Goal: Obtain resource: Obtain resource

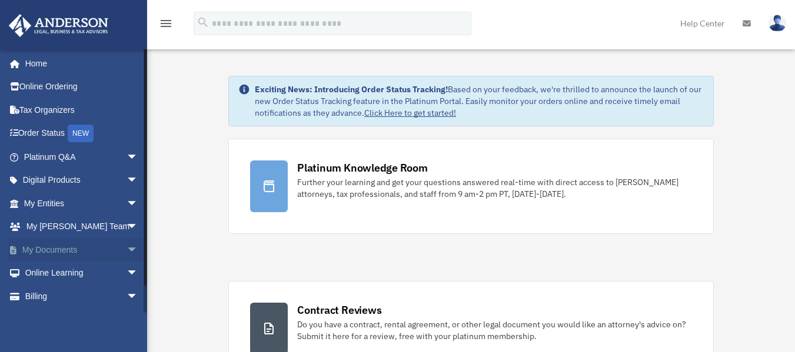
click at [126, 248] on span "arrow_drop_down" at bounding box center [138, 250] width 24 height 24
click at [47, 272] on link "Box" at bounding box center [85, 274] width 139 height 24
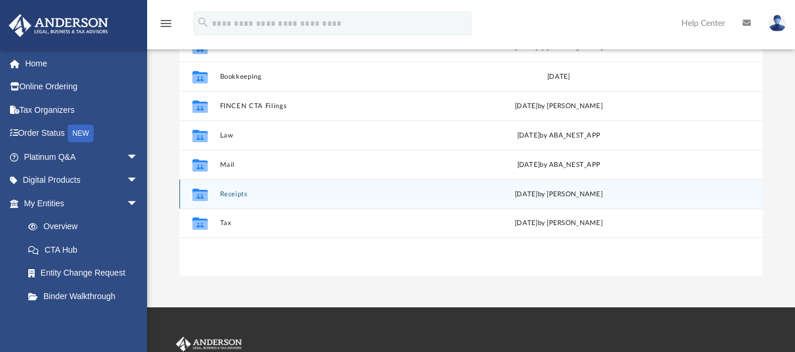
scroll to position [176, 0]
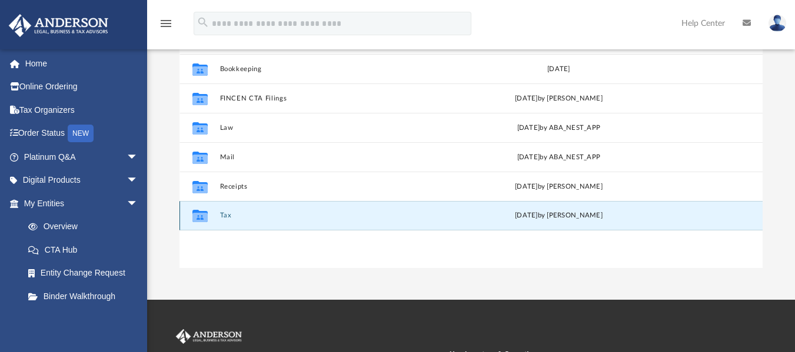
click at [223, 215] on button "Tax" at bounding box center [331, 216] width 222 height 8
click at [223, 216] on button "Tax" at bounding box center [331, 216] width 222 height 8
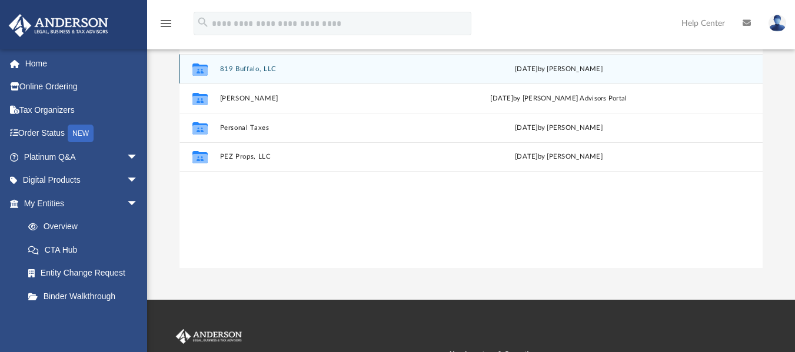
click at [200, 73] on icon "grid" at bounding box center [199, 70] width 15 height 9
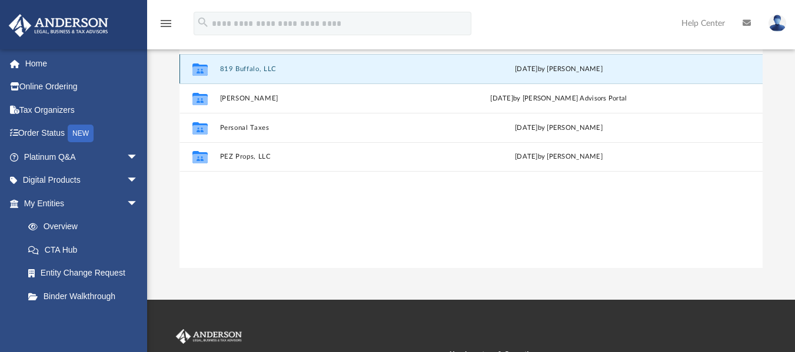
click at [200, 74] on icon "grid" at bounding box center [199, 70] width 15 height 9
click at [201, 74] on icon "grid" at bounding box center [199, 70] width 15 height 9
drag, startPoint x: 235, startPoint y: 71, endPoint x: 439, endPoint y: 214, distance: 249.6
click at [440, 214] on div "Collaborated Folder 01-Tax Planning [DATE] by [PERSON_NAME] Collaborated Folder…" at bounding box center [470, 146] width 583 height 243
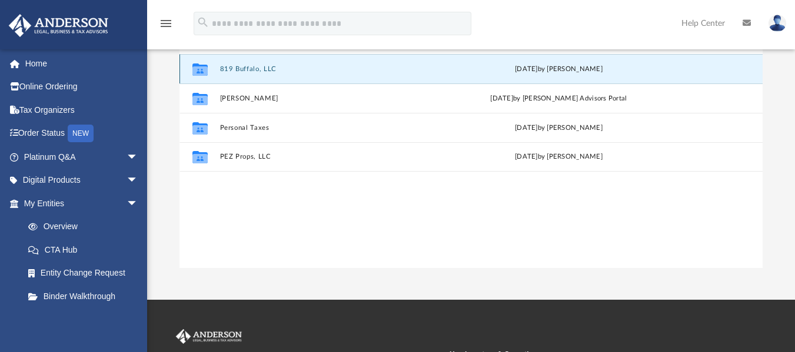
click at [232, 69] on button "819 Buffalo, LLC" at bounding box center [331, 69] width 222 height 8
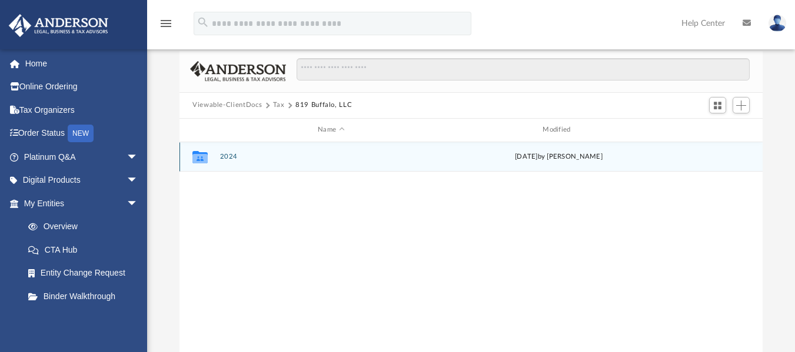
scroll to position [118, 0]
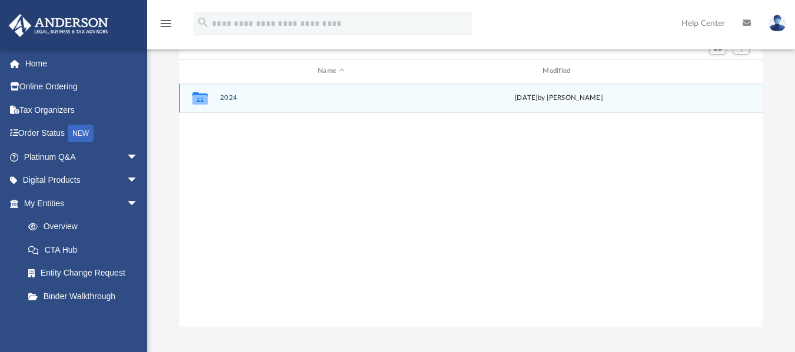
click at [226, 98] on button "2024" at bounding box center [331, 98] width 222 height 8
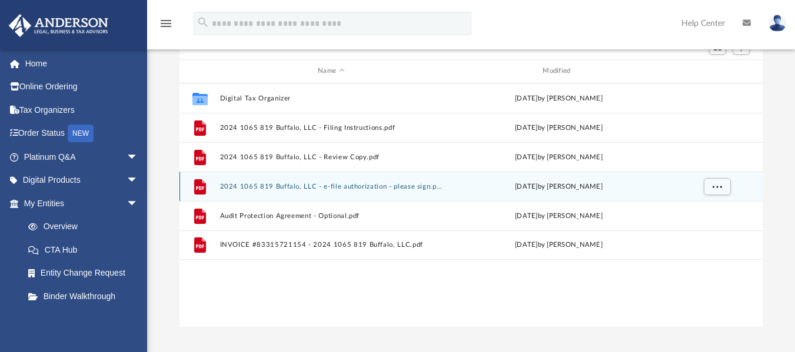
click at [225, 186] on button "2024 1065 819 Buffalo, LLC - e-file authorization - please sign.pdf" at bounding box center [331, 186] width 222 height 8
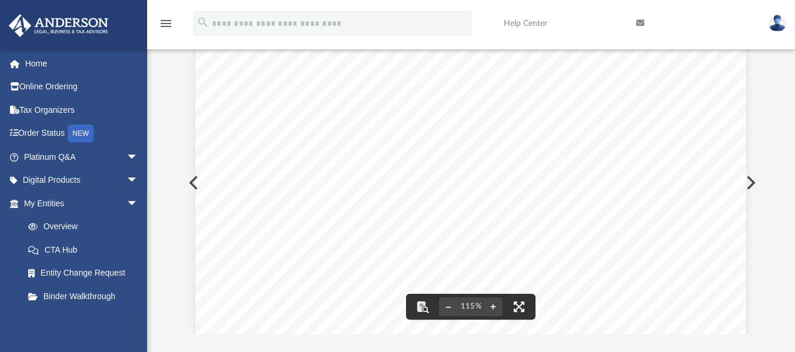
scroll to position [235, 0]
click at [406, 212] on div "OMB No. 1545-0123 Form Department of the Treasury Internal Revenue Service For …" at bounding box center [470, 161] width 550 height 712
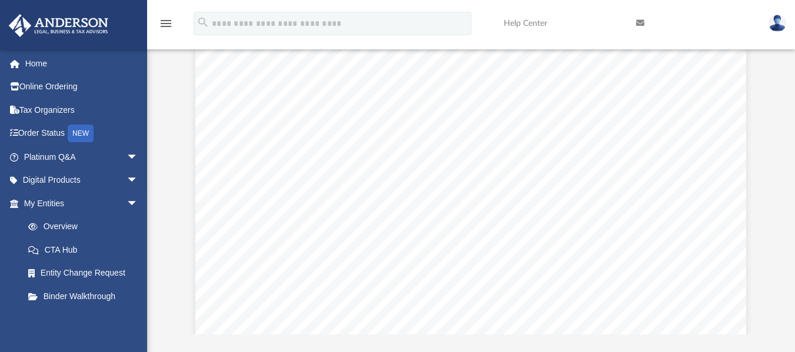
scroll to position [309, 0]
drag, startPoint x: 355, startPoint y: 138, endPoint x: 329, endPoint y: 148, distance: 27.5
click at [329, 148] on div "OMB No. 1545-0123 Form Department of the Treasury Internal Revenue Service For …" at bounding box center [470, 87] width 550 height 712
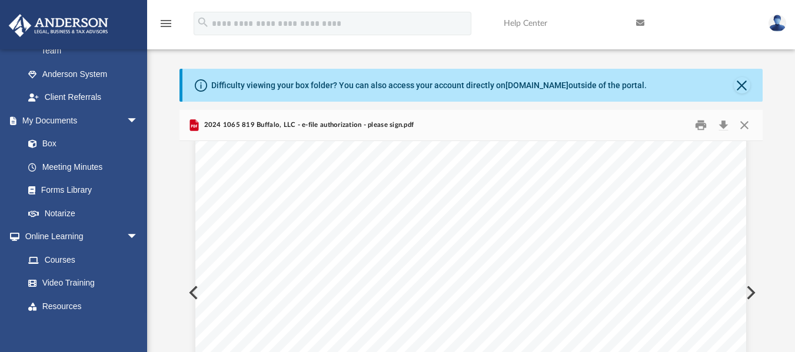
scroll to position [0, 0]
click at [776, 133] on div "Difficulty viewing your box folder? You can also access your account directly o…" at bounding box center [471, 257] width 648 height 376
